Goal: Task Accomplishment & Management: Use online tool/utility

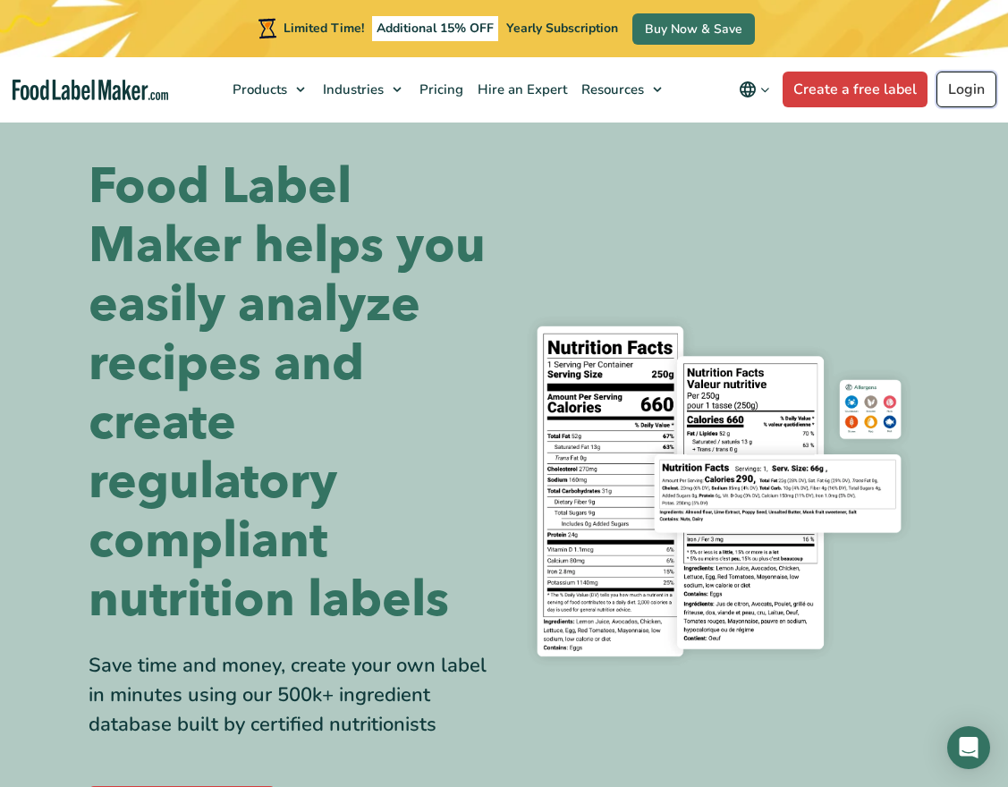
click at [956, 83] on link "Login" at bounding box center [966, 90] width 60 height 36
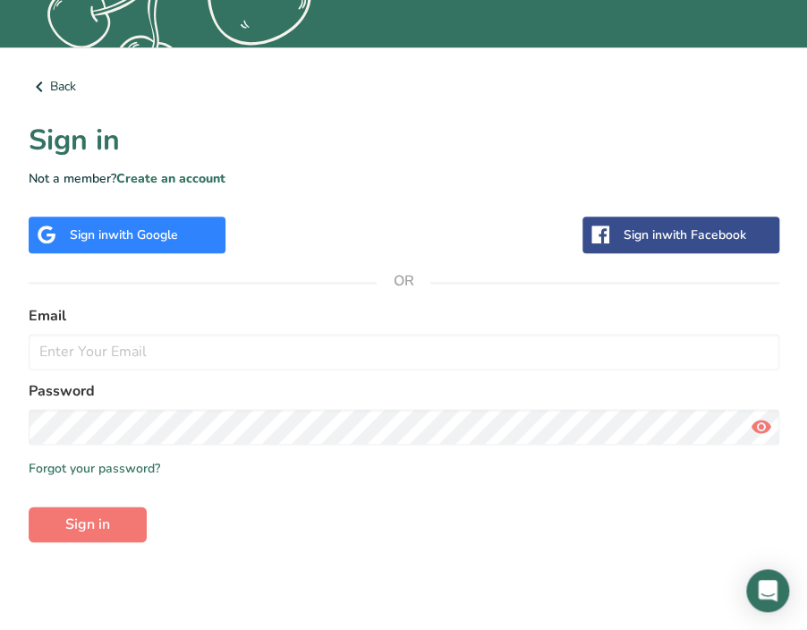
scroll to position [464, 0]
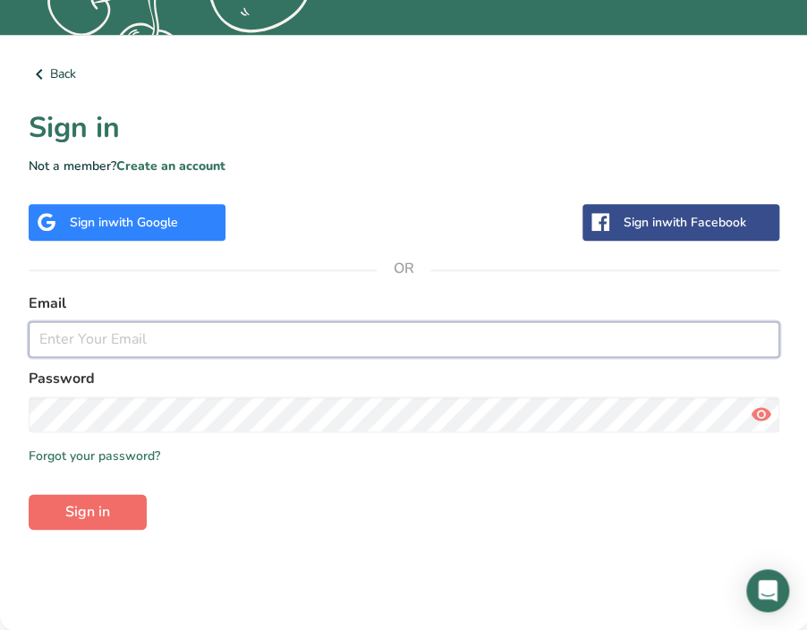
type input "[EMAIL_ADDRESS][DOMAIN_NAME]"
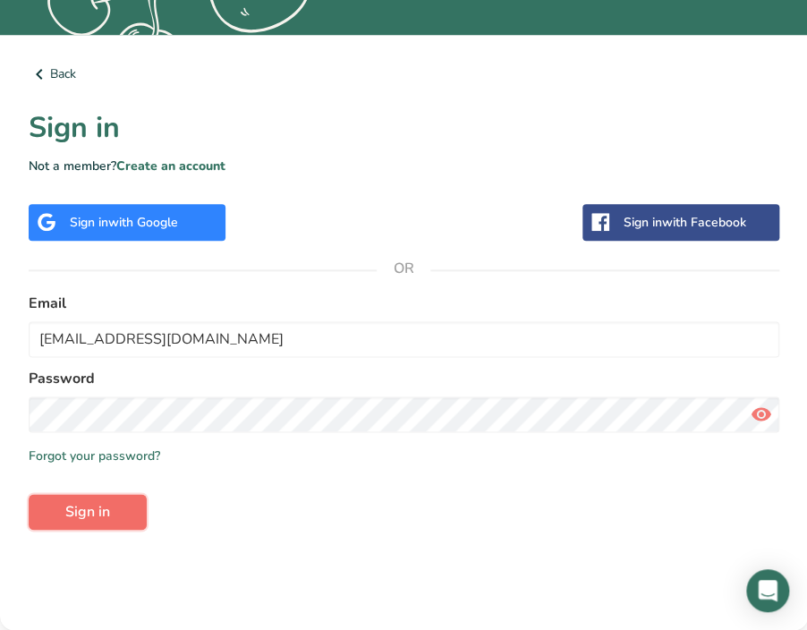
click at [124, 516] on button "Sign in" at bounding box center [88, 512] width 118 height 36
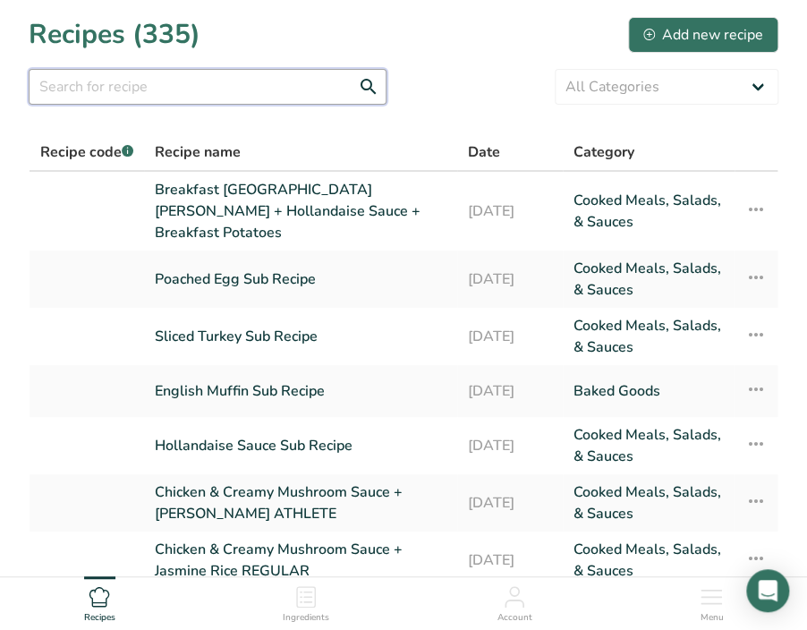
click at [246, 94] on input "text" at bounding box center [208, 87] width 358 height 36
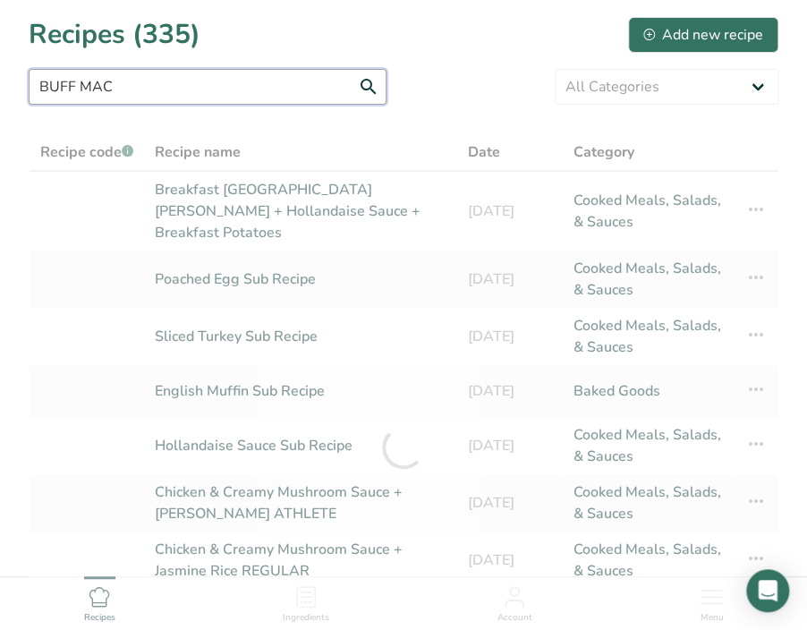
type input "BUFF MAC"
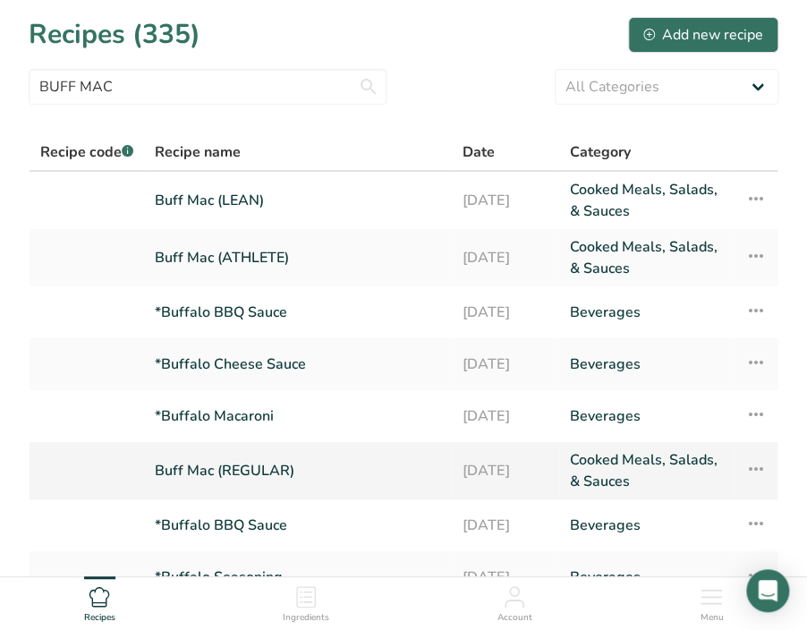
click at [177, 468] on link "Buff Mac (REGULAR)" at bounding box center [298, 470] width 286 height 43
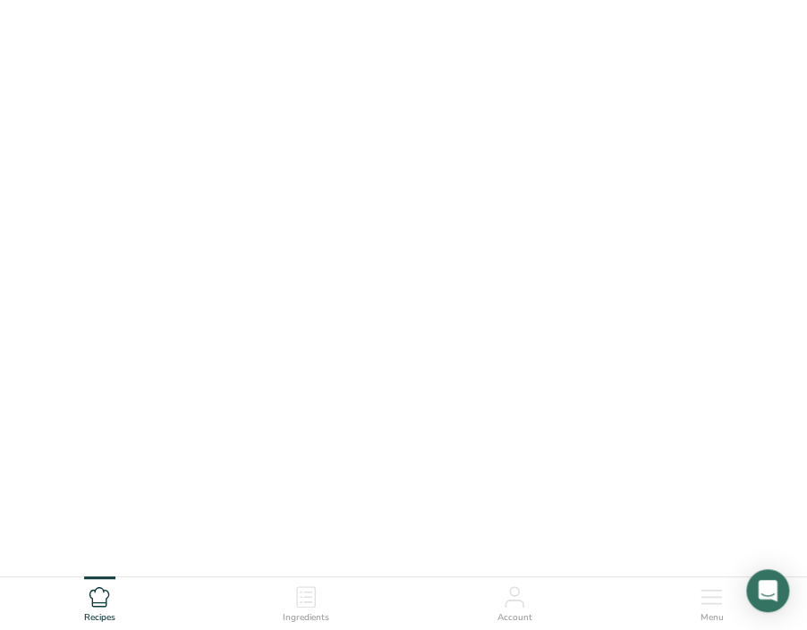
click at [177, 468] on link "Buff Mac (REGULAR)" at bounding box center [298, 470] width 286 height 43
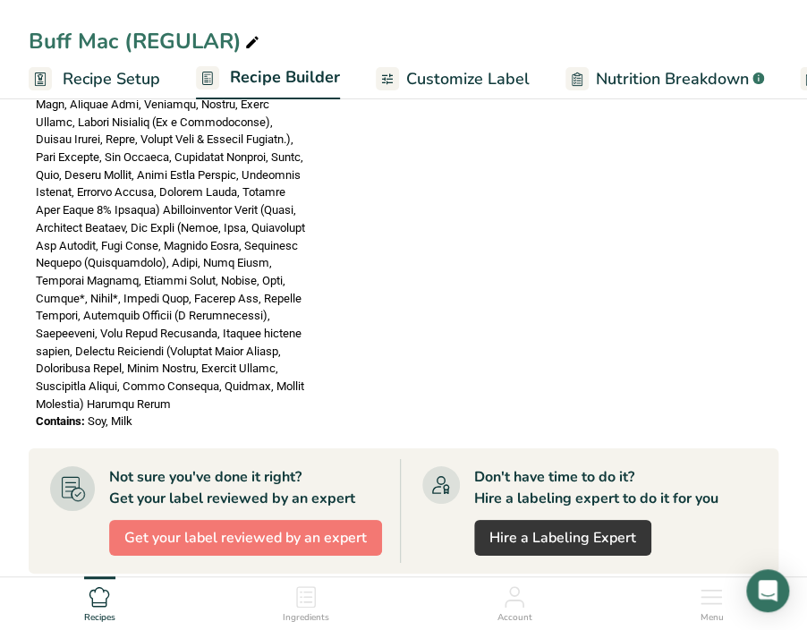
scroll to position [1709, 0]
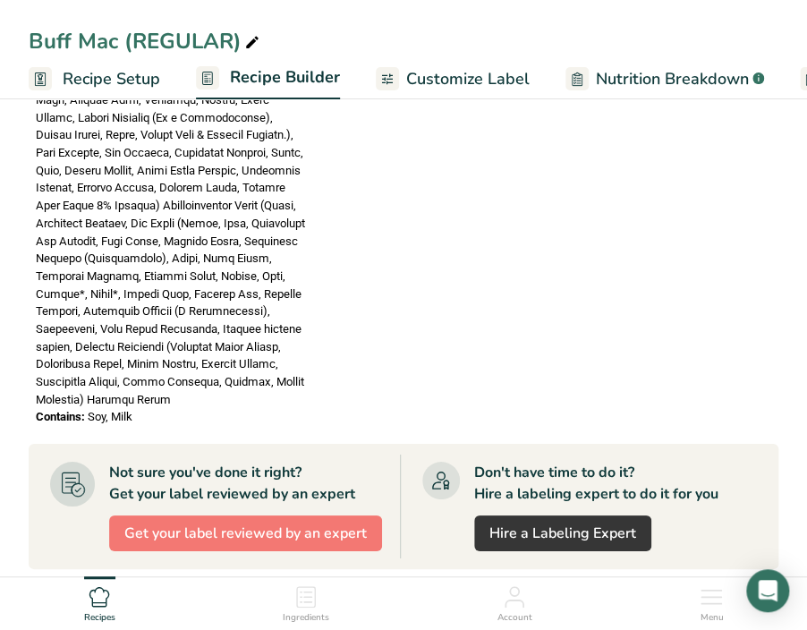
click at [140, 408] on div "Contains: Soy, Milk" at bounding box center [172, 417] width 272 height 18
drag, startPoint x: 134, startPoint y: 368, endPoint x: 206, endPoint y: 363, distance: 71.7
click at [166, 408] on div "Contains: Soy, Milk" at bounding box center [172, 417] width 272 height 18
click at [246, 354] on div "Ingredients:" at bounding box center [172, 56] width 272 height 705
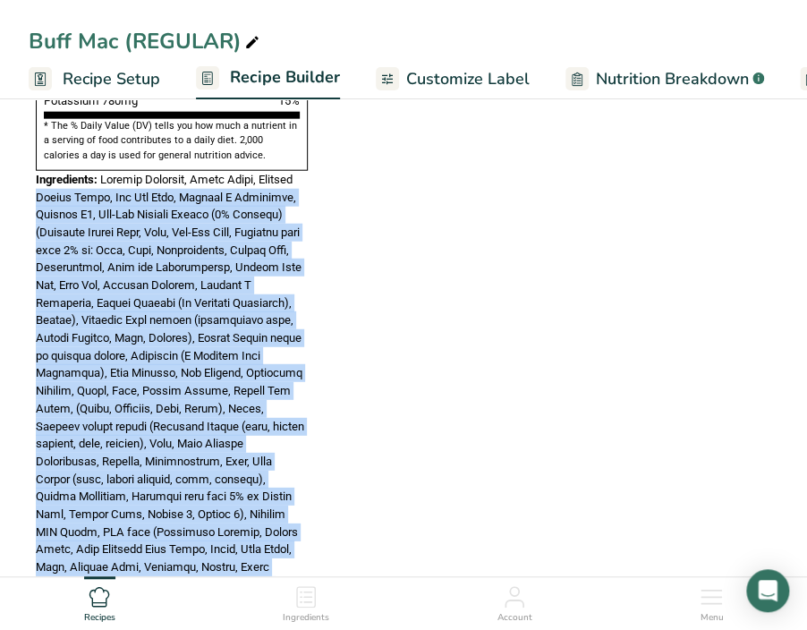
scroll to position [1241, 0]
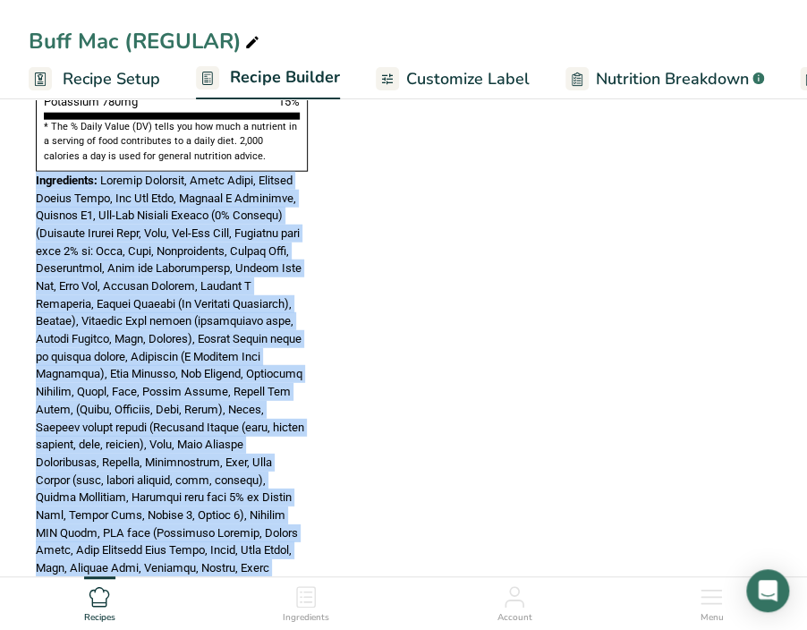
drag, startPoint x: 246, startPoint y: 352, endPoint x: 35, endPoint y: 141, distance: 298.5
click at [36, 172] on div "Ingredients:" at bounding box center [172, 524] width 272 height 705
copy div "Ingredients: Buffalo Macaroni, Elbow Pasta, Buffalo Cheese Sauce, Low Fat Milk,…"
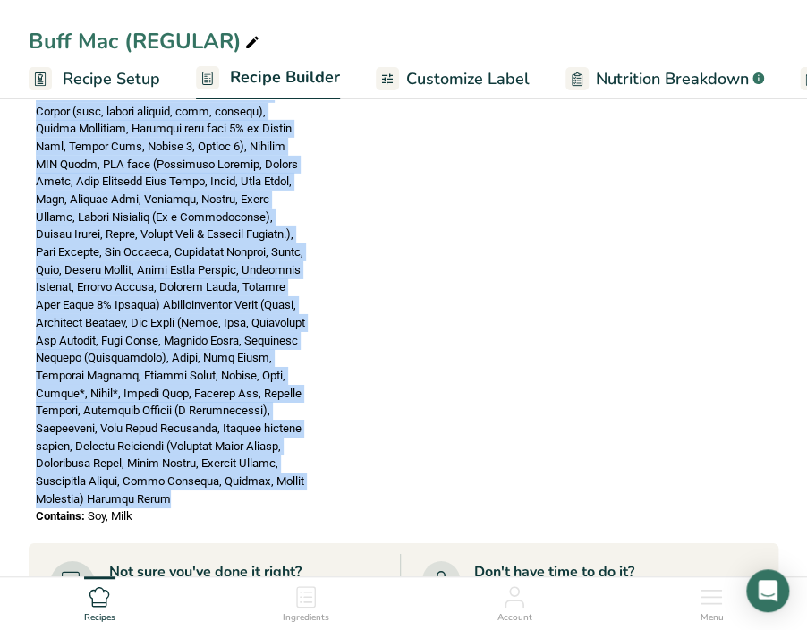
scroll to position [1693, 0]
